Goal: Navigation & Orientation: Understand site structure

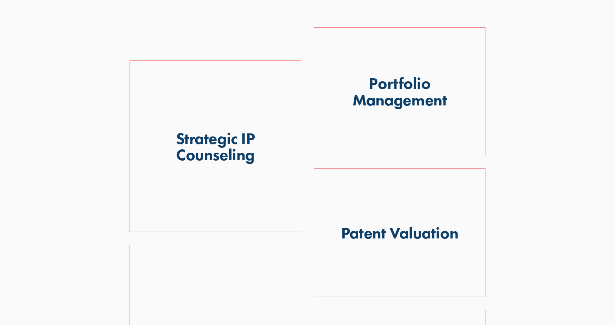
scroll to position [463, 0]
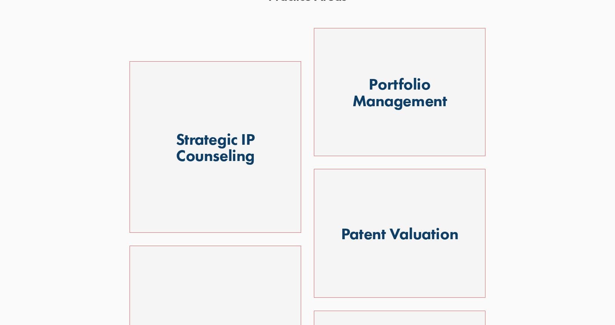
click at [404, 96] on div at bounding box center [400, 92] width 172 height 129
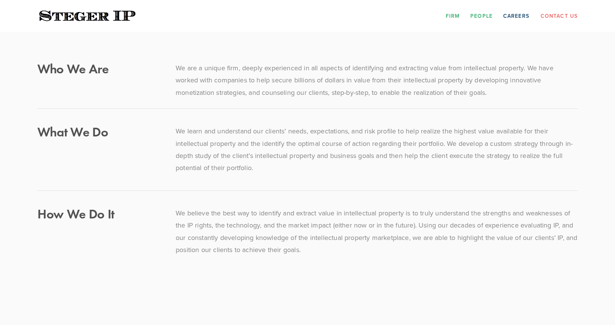
click at [484, 17] on link "People" at bounding box center [482, 16] width 22 height 12
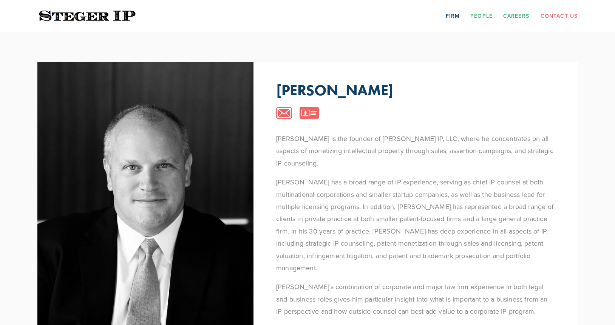
click at [518, 17] on link "Careers" at bounding box center [516, 16] width 26 height 12
click at [456, 14] on link "Firm" at bounding box center [453, 16] width 14 height 12
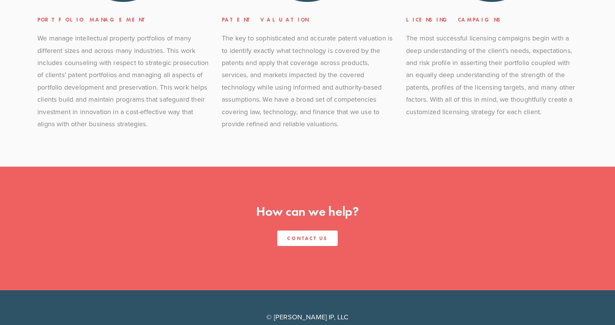
scroll to position [750, 0]
